Goal: Task Accomplishment & Management: Manage account settings

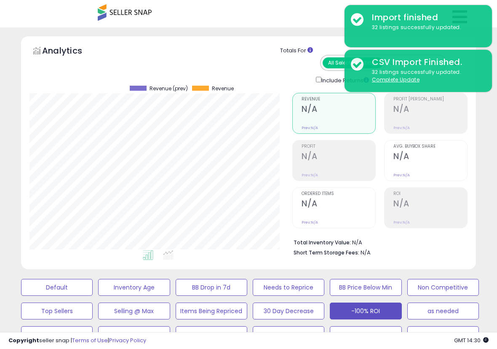
select select "**"
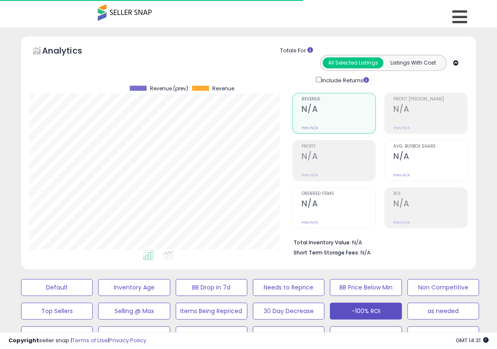
scroll to position [173, 263]
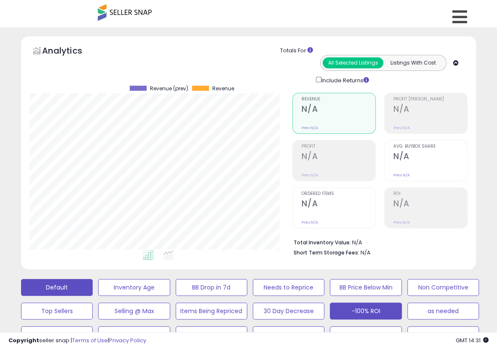
click at [78, 287] on button "Default" at bounding box center [57, 287] width 72 height 17
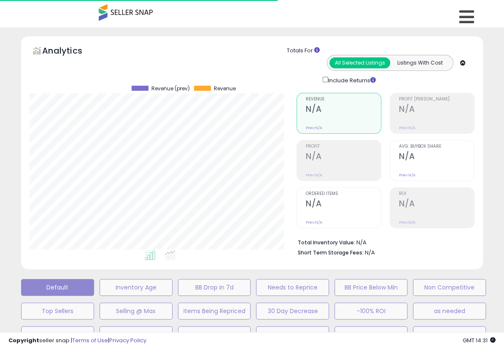
select select "**"
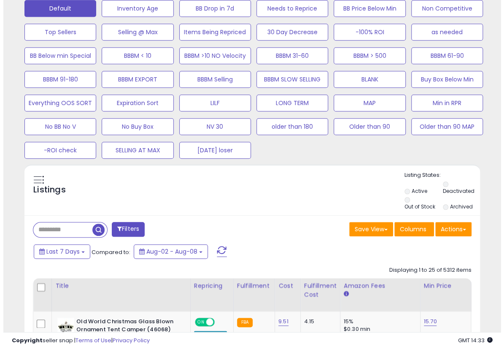
scroll to position [281, 0]
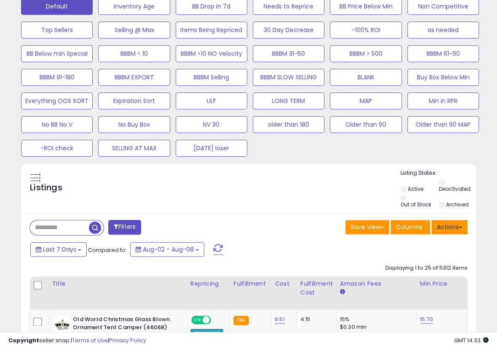
click at [450, 229] on button "Actions" at bounding box center [450, 227] width 36 height 14
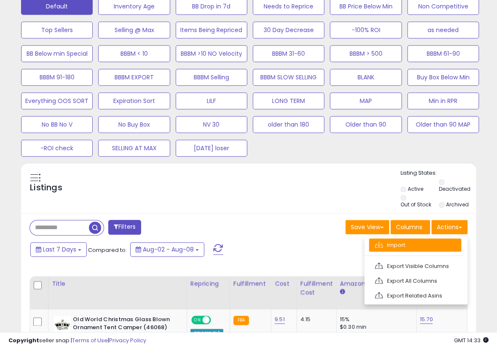
click at [422, 239] on link "Import" at bounding box center [415, 244] width 92 height 13
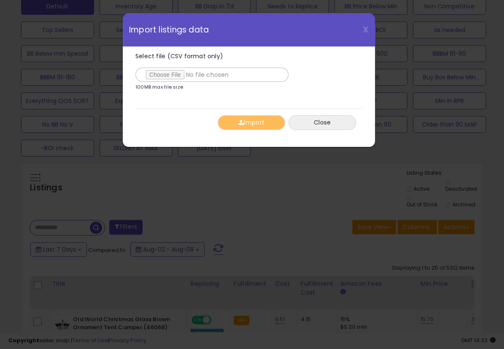
type input "**********"
click at [250, 123] on button "Import" at bounding box center [250, 122] width 67 height 15
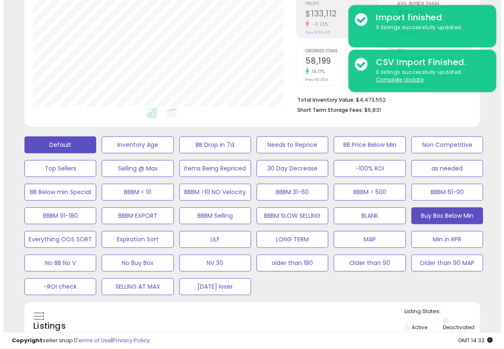
scroll to position [140, 0]
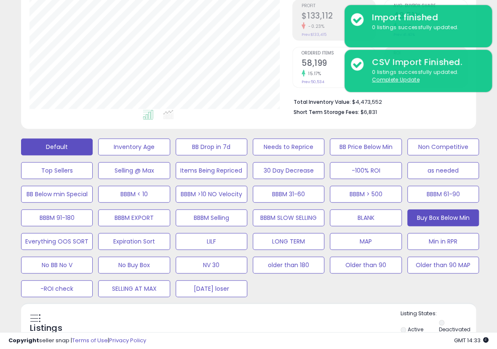
click at [170, 155] on button "Buy Box Below Min" at bounding box center [134, 146] width 72 height 17
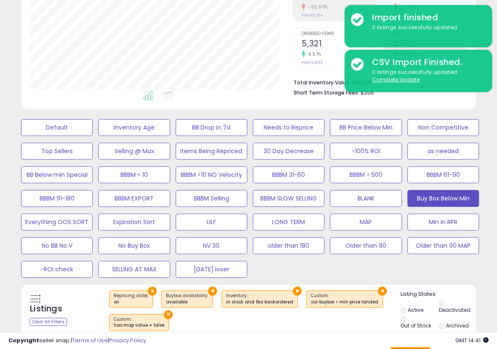
scroll to position [281, 0]
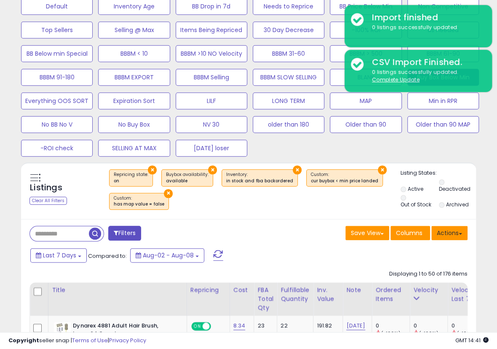
click at [451, 233] on button "Actions" at bounding box center [450, 233] width 36 height 14
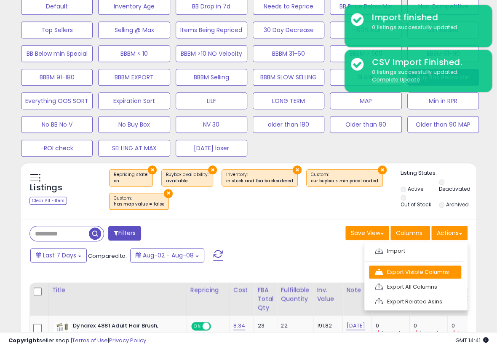
click at [409, 274] on link "Export Visible Columns" at bounding box center [415, 271] width 92 height 13
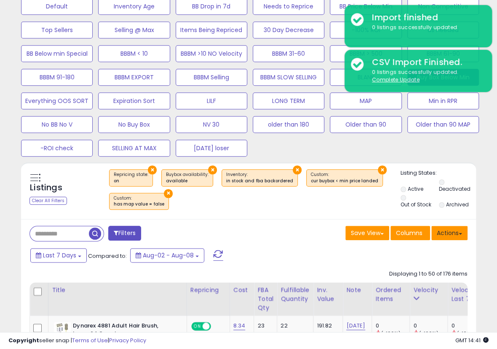
click at [453, 231] on button "Actions" at bounding box center [450, 233] width 36 height 14
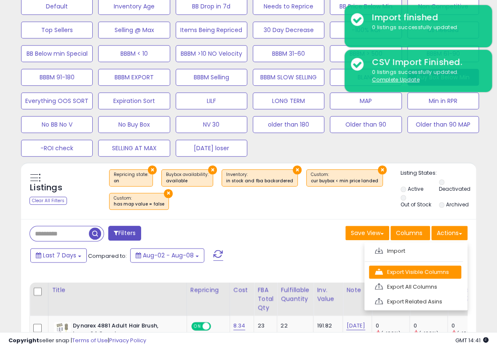
click at [416, 269] on link "Export Visible Columns" at bounding box center [415, 271] width 92 height 13
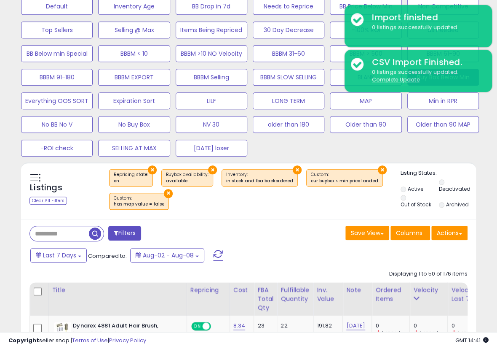
click at [444, 229] on button "Actions" at bounding box center [450, 233] width 36 height 14
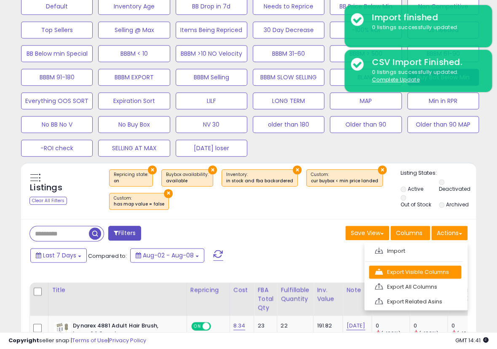
click at [419, 266] on link "Export Visible Columns" at bounding box center [415, 271] width 92 height 13
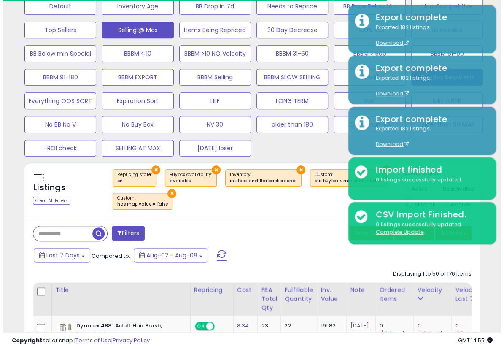
scroll to position [140, 0]
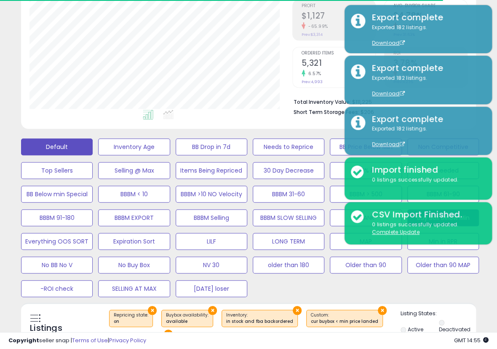
click at [90, 148] on button "Default" at bounding box center [57, 146] width 72 height 17
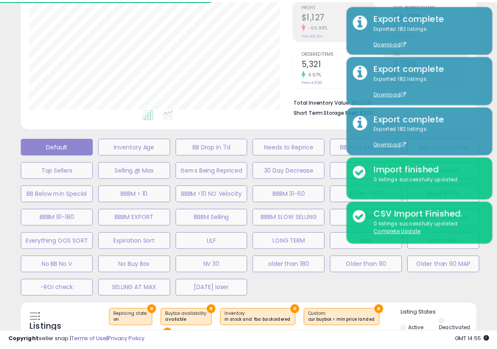
scroll to position [173, 266]
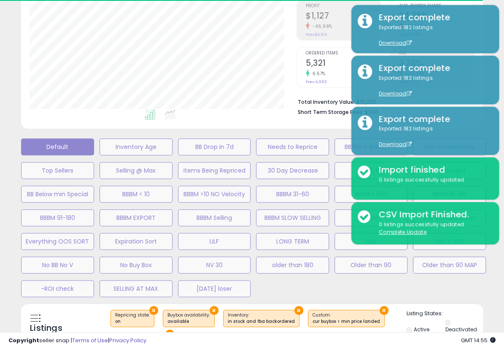
select select "**"
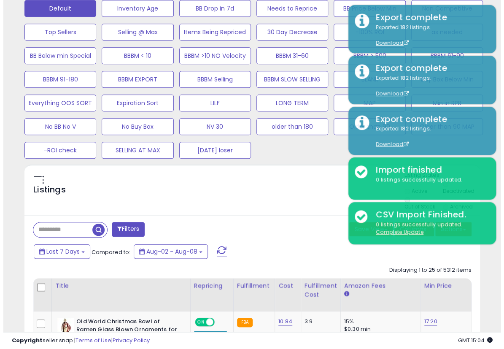
scroll to position [281, 0]
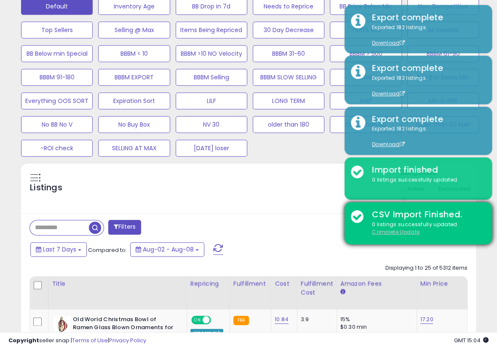
click at [407, 232] on u "Complete Update" at bounding box center [396, 231] width 48 height 7
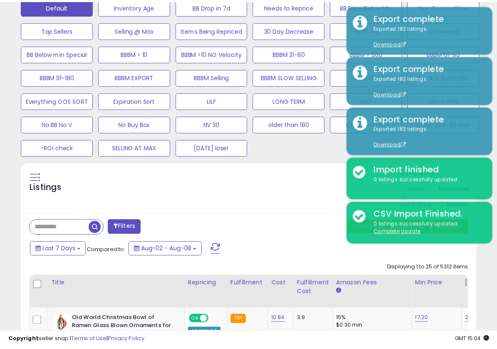
scroll to position [173, 266]
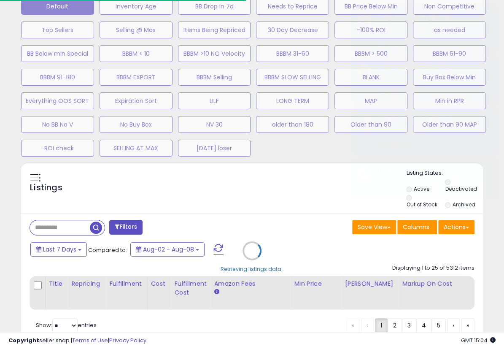
click at [460, 229] on div "Retrieving listings data.." at bounding box center [252, 256] width 474 height 189
click at [459, 225] on div "Retrieving listings data.." at bounding box center [252, 256] width 474 height 189
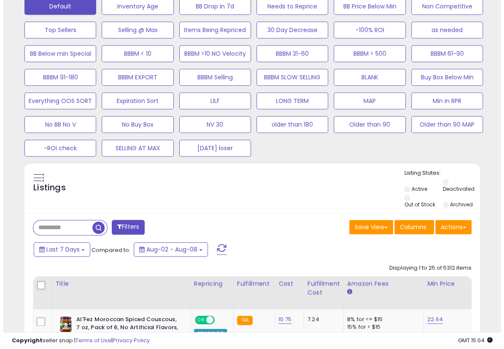
scroll to position [173, 263]
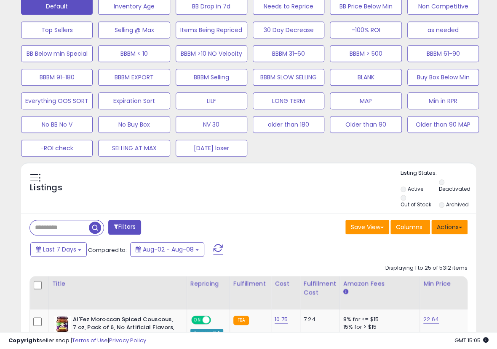
click at [446, 220] on button "Actions" at bounding box center [450, 227] width 36 height 14
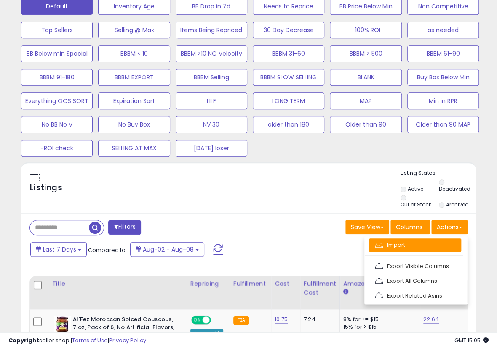
click at [427, 238] on link "Import" at bounding box center [415, 244] width 92 height 13
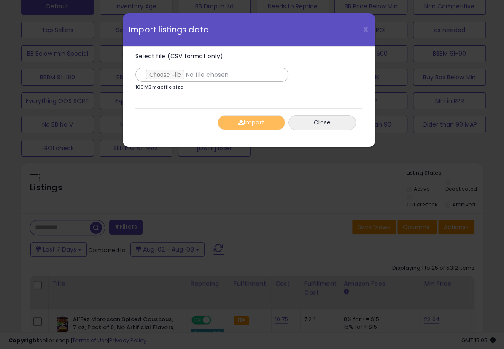
click at [392, 202] on div "X Close Import listings data Select file (CSV format only) 100MB max file size …" at bounding box center [252, 174] width 504 height 349
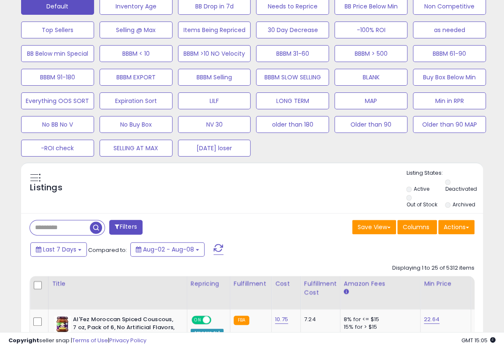
scroll to position [421332, 421241]
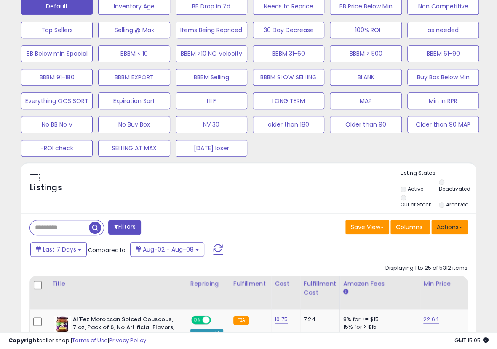
drag, startPoint x: 434, startPoint y: 217, endPoint x: 437, endPoint y: 222, distance: 6.0
click at [439, 226] on button "Actions" at bounding box center [450, 227] width 36 height 14
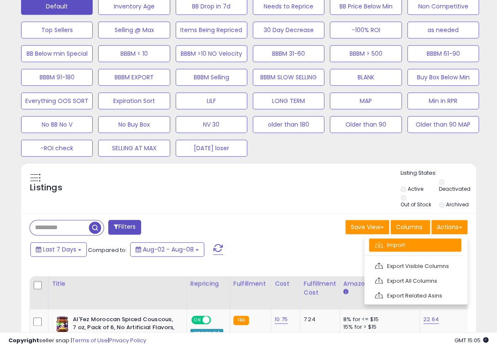
click at [410, 243] on link "Import" at bounding box center [415, 244] width 92 height 13
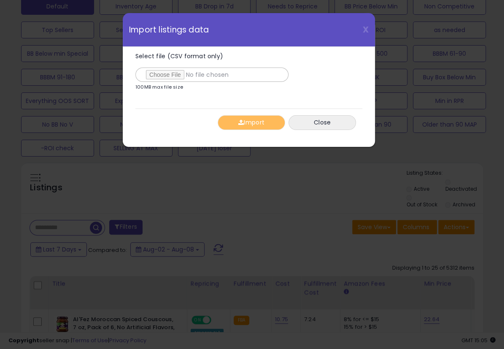
type input "**********"
click at [243, 124] on button "Import" at bounding box center [250, 122] width 67 height 15
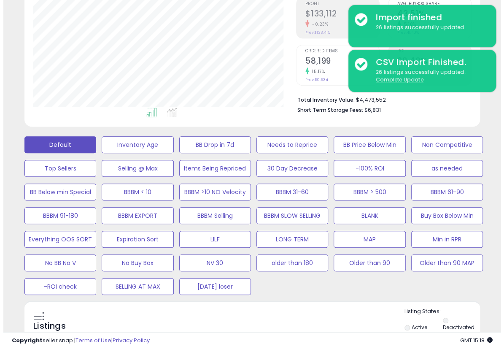
scroll to position [140, 0]
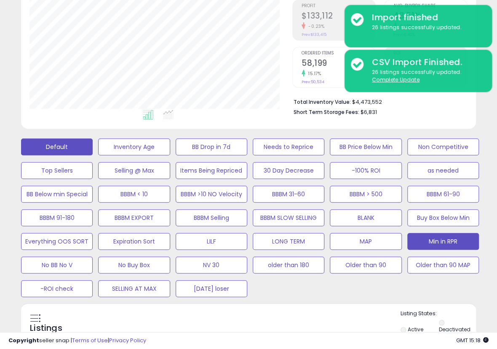
click at [170, 155] on button "Min in RPR" at bounding box center [134, 146] width 72 height 17
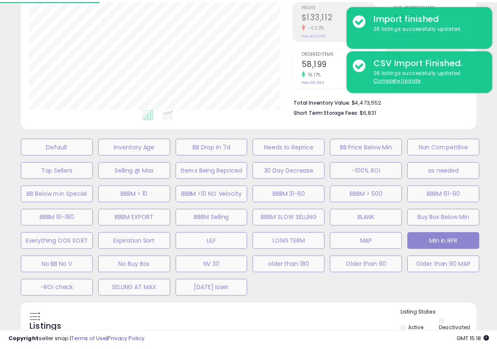
scroll to position [173, 266]
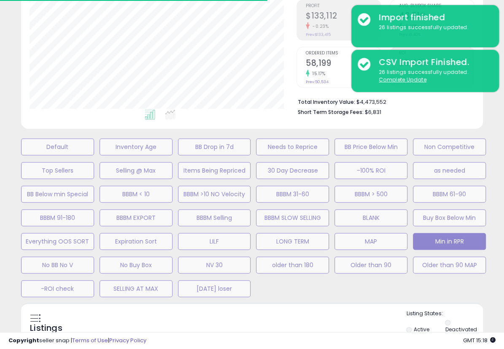
select select "**"
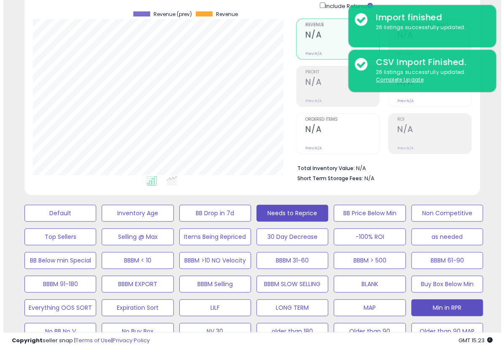
scroll to position [40, 0]
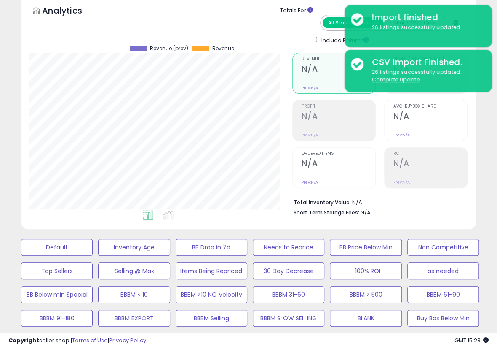
click at [403, 261] on div "-100% ROI" at bounding box center [441, 270] width 77 height 19
click at [93, 255] on button "-100% ROI" at bounding box center [57, 247] width 72 height 17
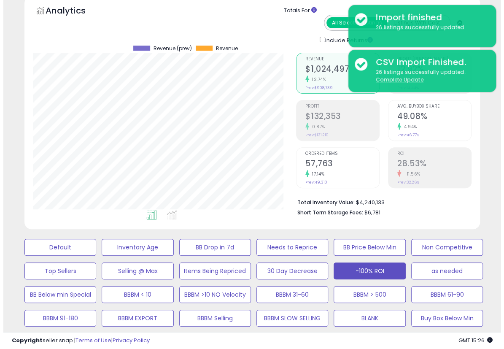
scroll to position [180, 0]
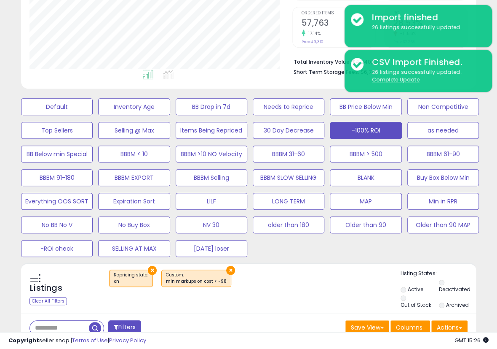
click at [127, 325] on button "Filters" at bounding box center [124, 327] width 33 height 15
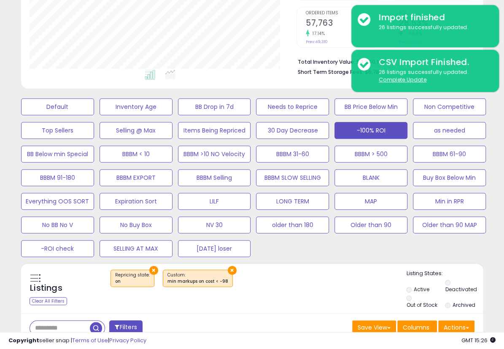
scroll to position [173, 266]
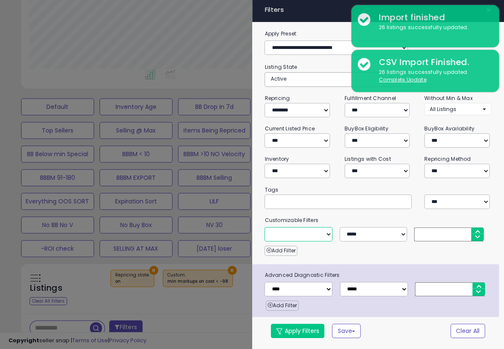
click at [304, 234] on select "**********" at bounding box center [297, 234] width 67 height 14
select select "**********"
click at [264, 227] on select "**********" at bounding box center [297, 234] width 67 height 14
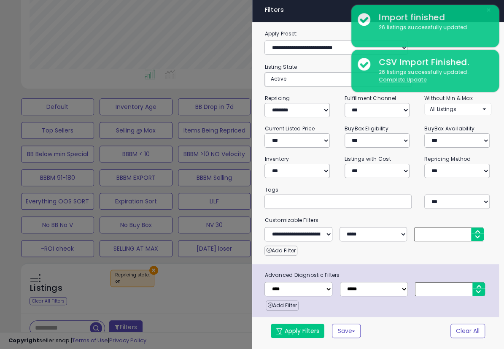
click at [426, 227] on input "number" at bounding box center [448, 234] width 69 height 14
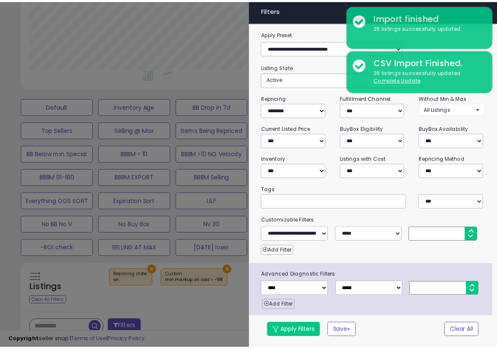
scroll to position [10, 0]
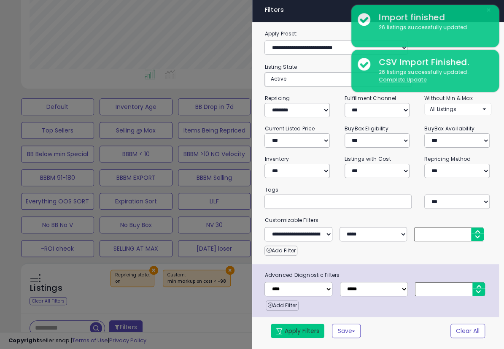
type input "***"
click at [307, 335] on button "Apply Filters" at bounding box center [298, 330] width 54 height 14
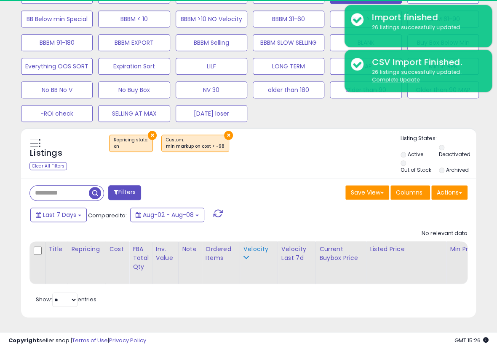
scroll to position [173, 263]
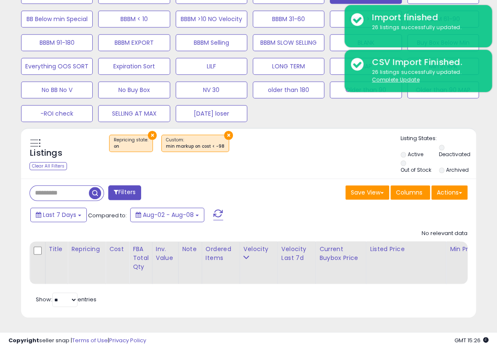
click at [366, 116] on div "Default Inventory Age BB Drop in 7d Needs to Reprice BB Price Below Min Non Com…" at bounding box center [249, 40] width 476 height 165
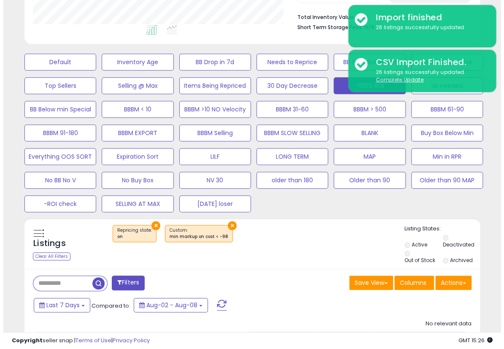
scroll to position [40, 0]
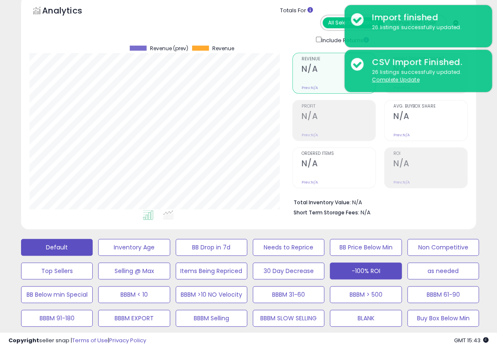
click at [78, 251] on button "Default" at bounding box center [57, 247] width 72 height 17
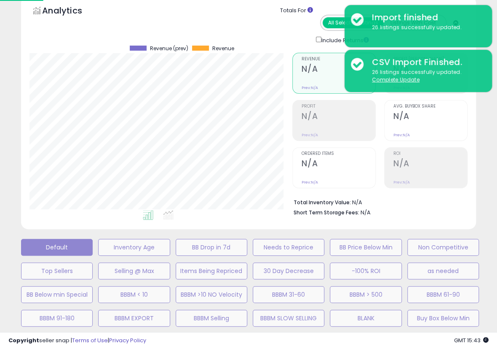
scroll to position [173, 266]
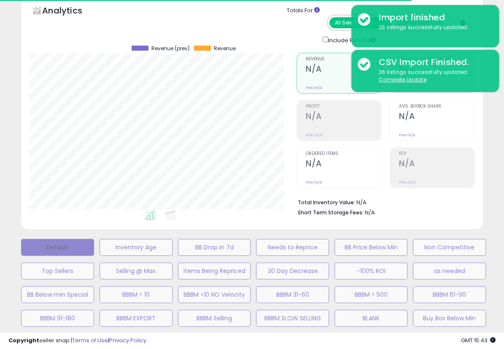
select select "**"
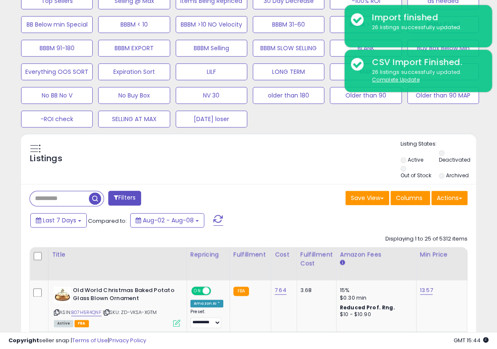
scroll to position [321, 0]
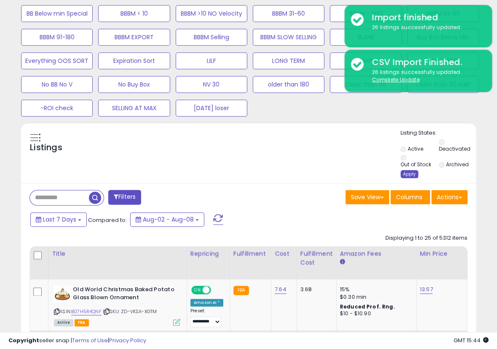
click at [411, 171] on div "Apply" at bounding box center [410, 174] width 18 height 8
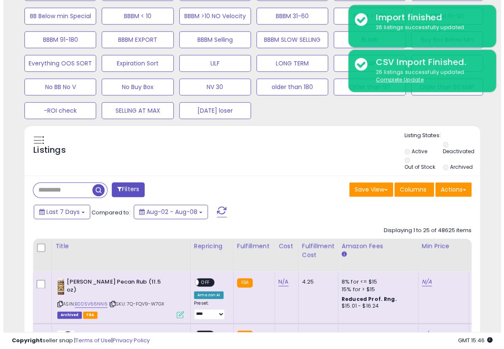
scroll to position [320, 0]
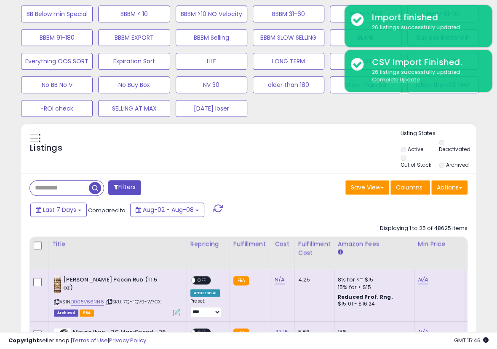
click at [63, 188] on input "text" at bounding box center [59, 187] width 59 height 15
paste input "**********"
type input "**********"
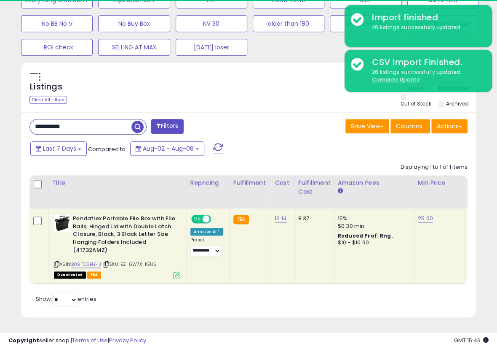
scroll to position [173, 263]
click at [314, 230] on td "8.37" at bounding box center [315, 245] width 40 height 75
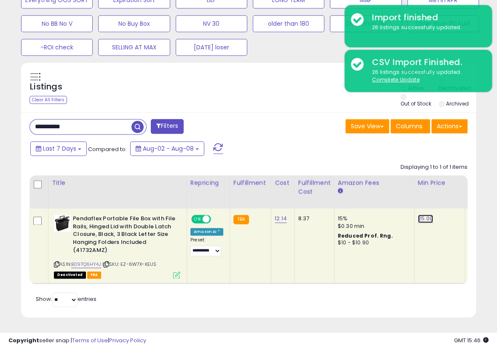
click at [423, 214] on link "25.00" at bounding box center [425, 218] width 15 height 8
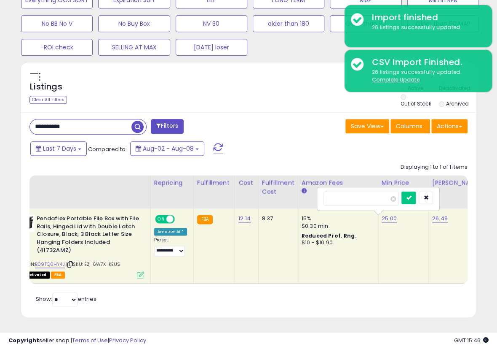
drag, startPoint x: 352, startPoint y: 192, endPoint x: 333, endPoint y: 197, distance: 19.7
click at [333, 197] on input "*****" at bounding box center [361, 198] width 75 height 14
type input "**"
click button "submit" at bounding box center [409, 197] width 14 height 13
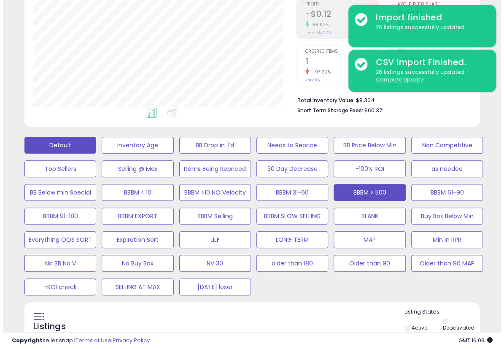
scroll to position [106, 0]
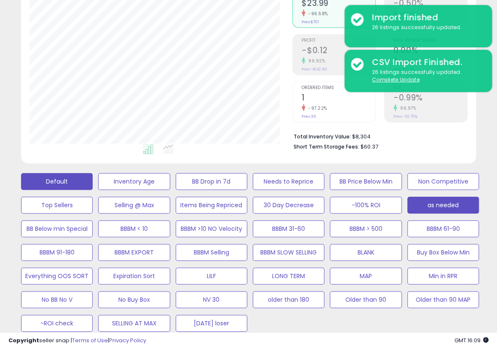
click at [170, 190] on button "as needed" at bounding box center [134, 181] width 72 height 17
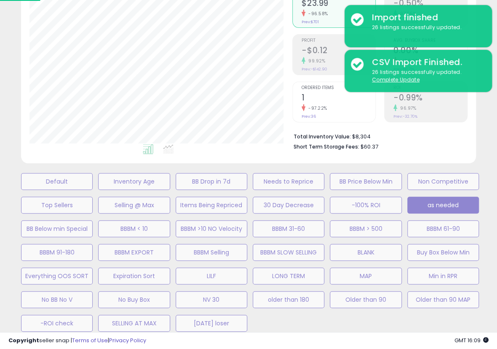
scroll to position [173, 266]
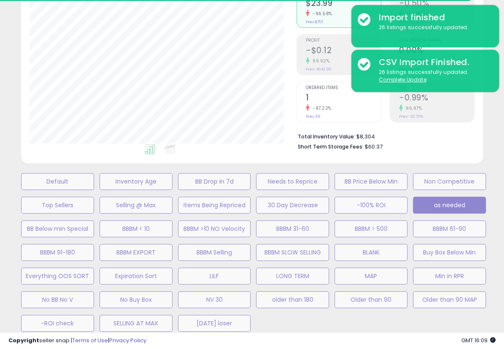
select select "**"
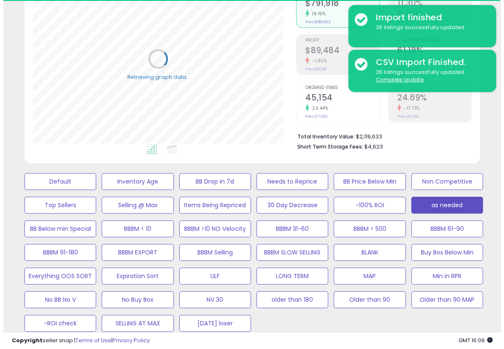
scroll to position [246, 0]
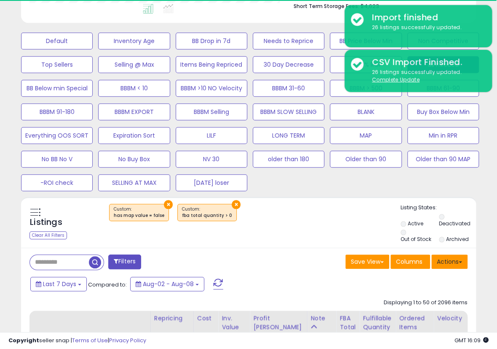
click at [457, 265] on button "Actions" at bounding box center [450, 261] width 36 height 14
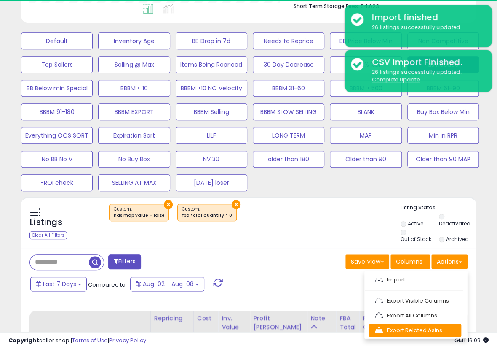
click at [435, 329] on link "Export Related Asins" at bounding box center [415, 329] width 92 height 13
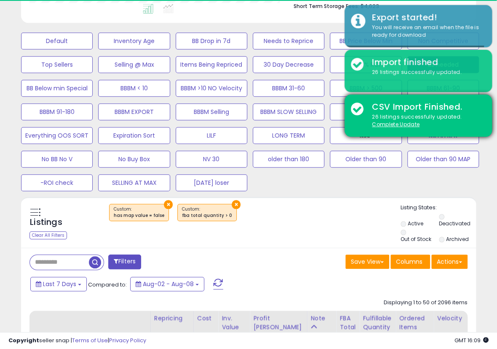
click at [93, 49] on button "MAP" at bounding box center [57, 40] width 72 height 17
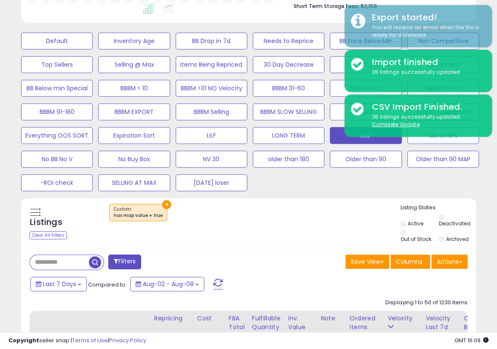
scroll to position [173, 263]
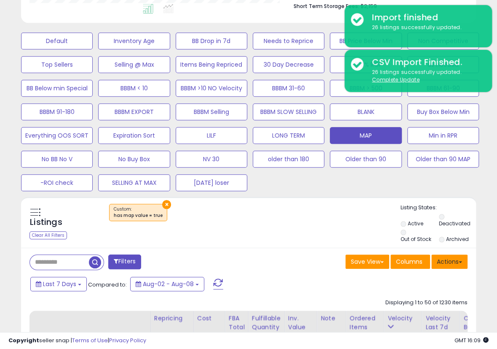
drag, startPoint x: 437, startPoint y: 259, endPoint x: 435, endPoint y: 265, distance: 5.9
click at [437, 259] on button "Actions" at bounding box center [450, 261] width 36 height 14
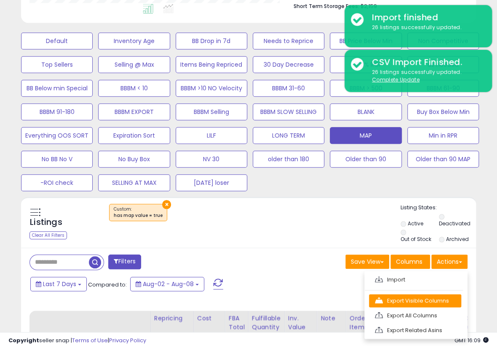
click at [407, 302] on link "Export Visible Columns" at bounding box center [415, 300] width 92 height 13
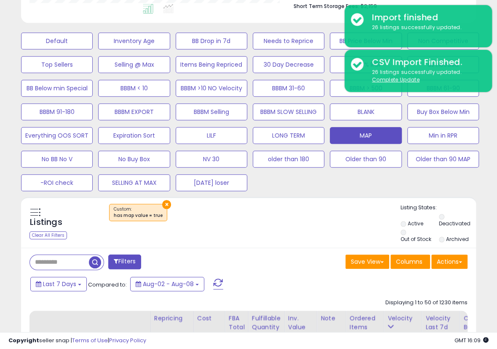
click at [298, 228] on div "Listings Clear All Filters × Listing States:" at bounding box center [248, 224] width 455 height 40
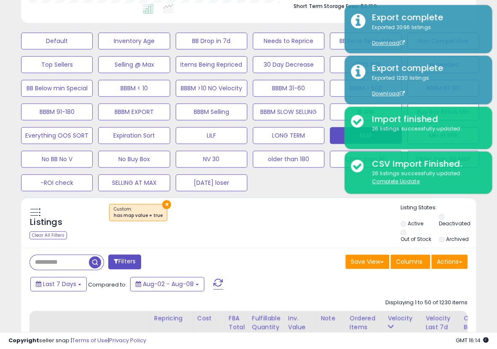
click at [329, 287] on div "Last 7 Days Compared to: Aug-02 - Aug-08" at bounding box center [192, 284] width 329 height 19
click at [446, 260] on button "Actions" at bounding box center [450, 261] width 36 height 14
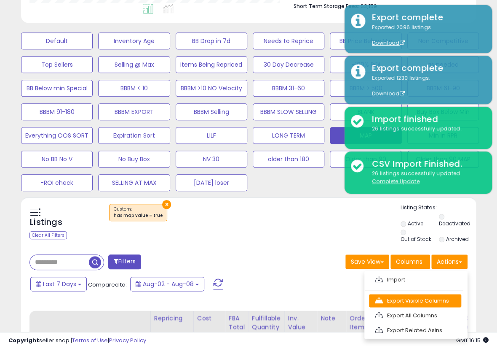
click at [416, 297] on link "Export Visible Columns" at bounding box center [415, 300] width 92 height 13
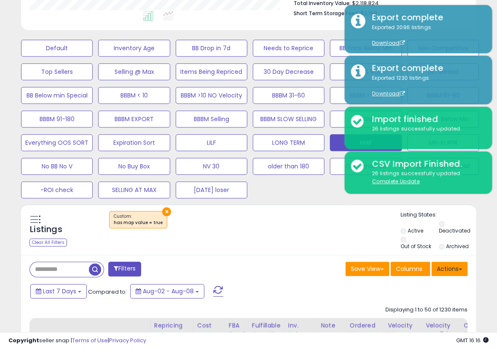
scroll to position [246, 0]
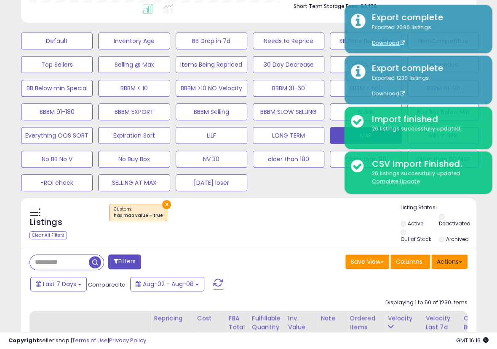
click at [449, 259] on button "Actions" at bounding box center [450, 261] width 36 height 14
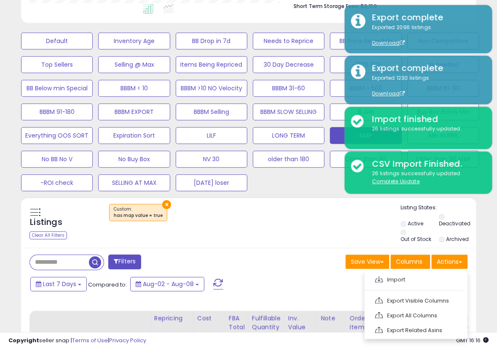
click at [413, 296] on link "Export Visible Columns" at bounding box center [415, 300] width 92 height 13
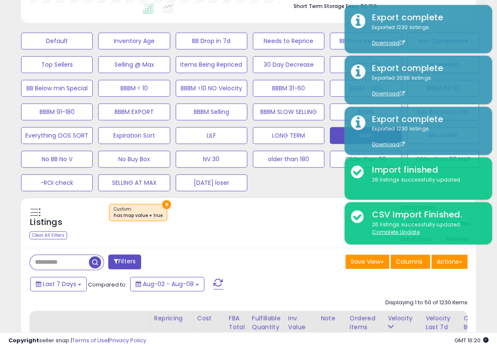
scroll to position [106, 0]
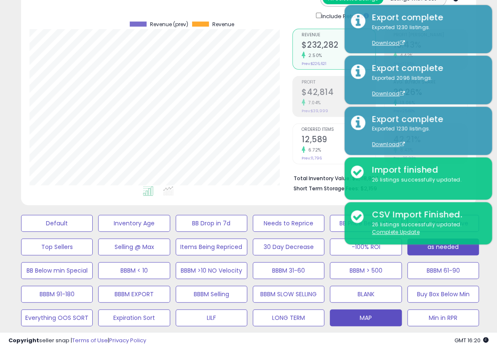
click at [93, 231] on button "as needed" at bounding box center [57, 223] width 72 height 17
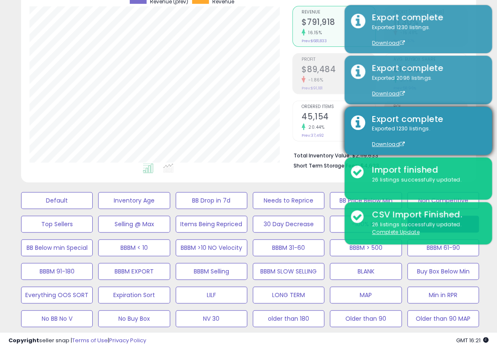
scroll to position [173, 263]
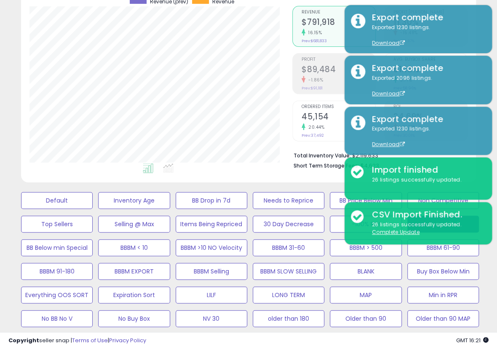
click at [266, 179] on div "Analytics Totals For All Selected Listings Listings With Cost Include Returns" at bounding box center [248, 65] width 455 height 233
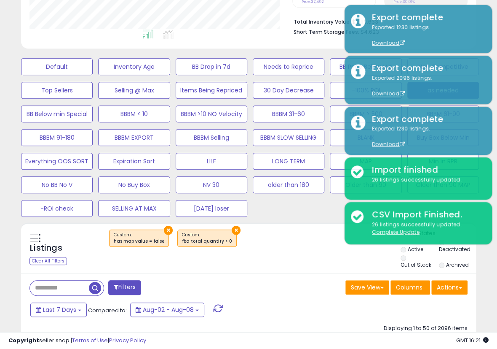
scroll to position [227, 0]
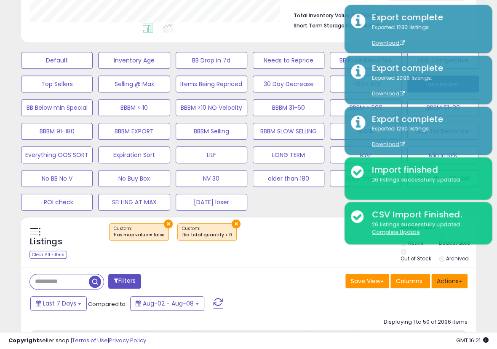
click at [446, 281] on button "Actions" at bounding box center [450, 281] width 36 height 14
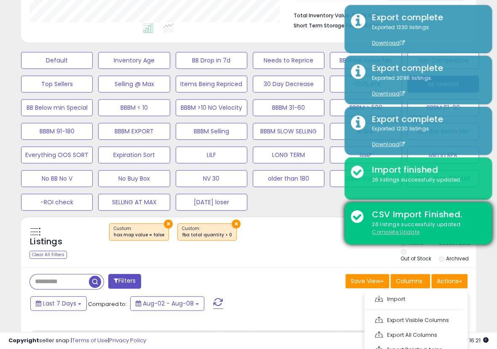
click at [407, 233] on u "Complete Update" at bounding box center [396, 231] width 48 height 7
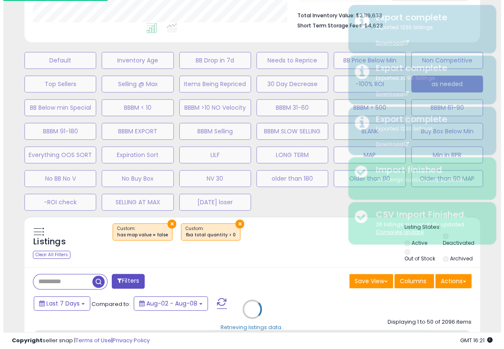
scroll to position [173, 266]
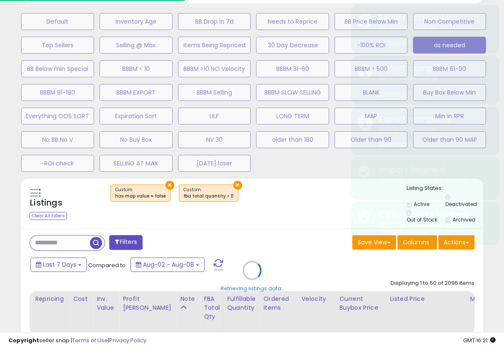
click at [454, 242] on div "Retrieving listings data.." at bounding box center [252, 276] width 474 height 198
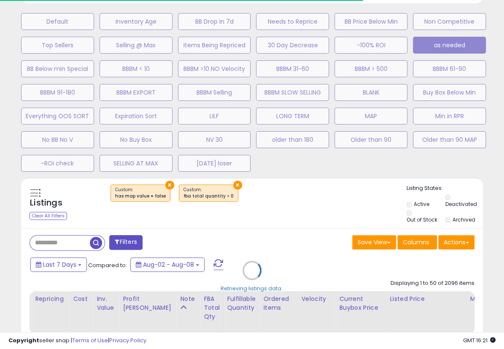
click at [464, 235] on div "Retrieving listings data.." at bounding box center [252, 276] width 474 height 198
click at [462, 245] on div "Retrieving listings data.." at bounding box center [252, 276] width 474 height 198
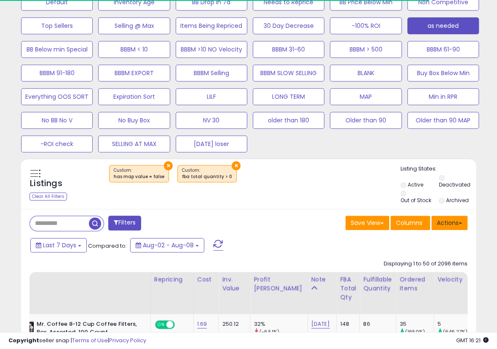
scroll to position [287, 0]
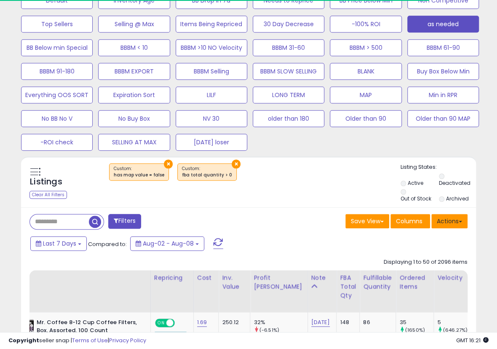
click at [455, 220] on button "Actions" at bounding box center [450, 221] width 36 height 14
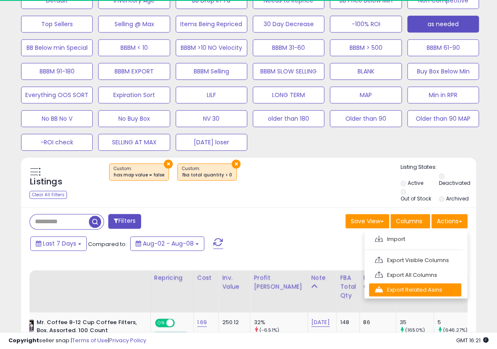
click at [432, 286] on link "Export Related Asins" at bounding box center [415, 289] width 92 height 13
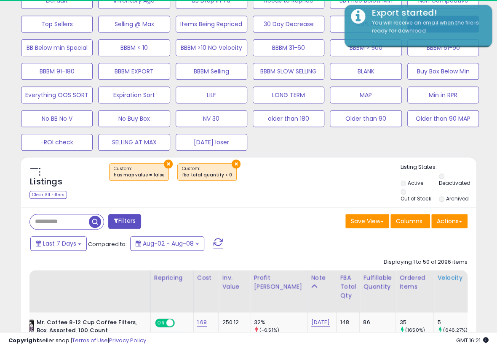
scroll to position [173, 263]
